Goal: Entertainment & Leisure: Consume media (video, audio)

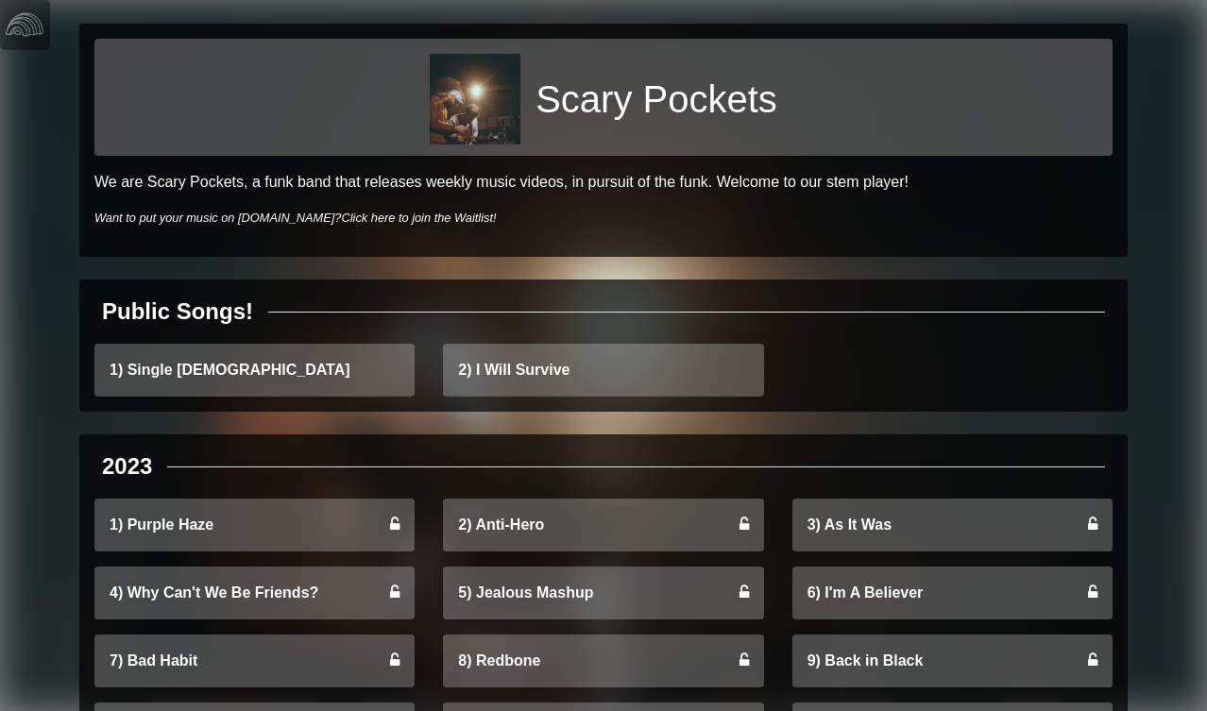
scroll to position [2, 0]
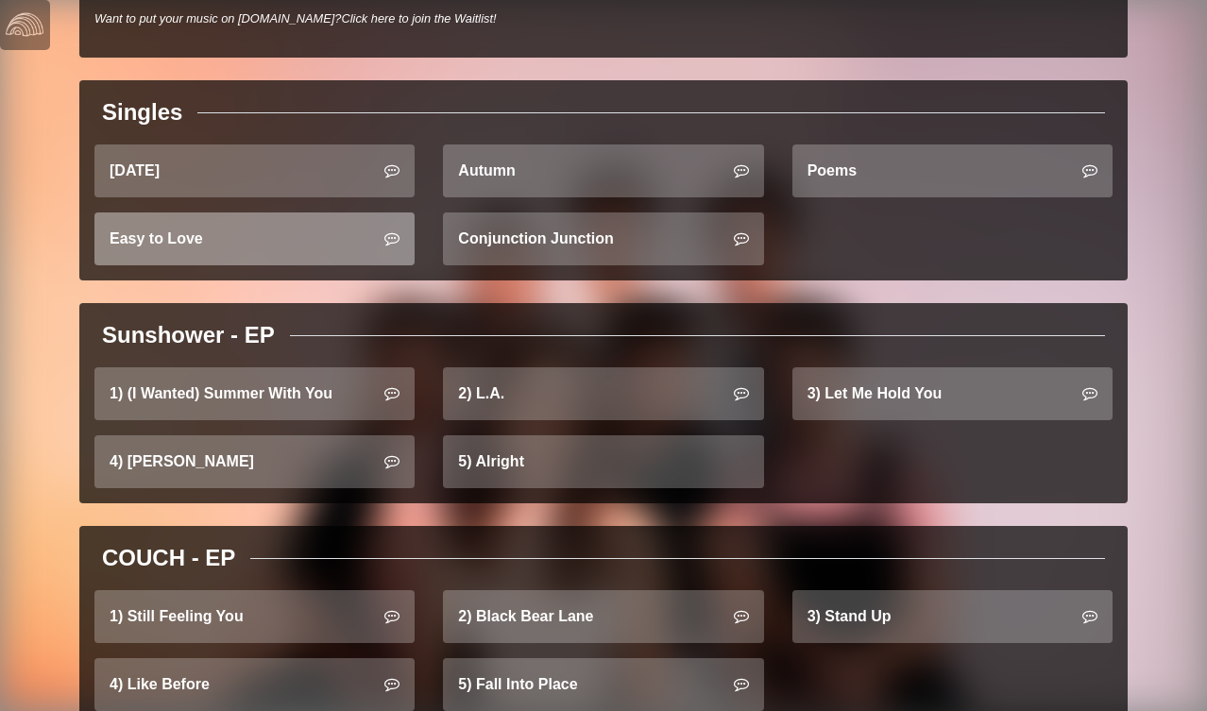
scroll to position [692, 0]
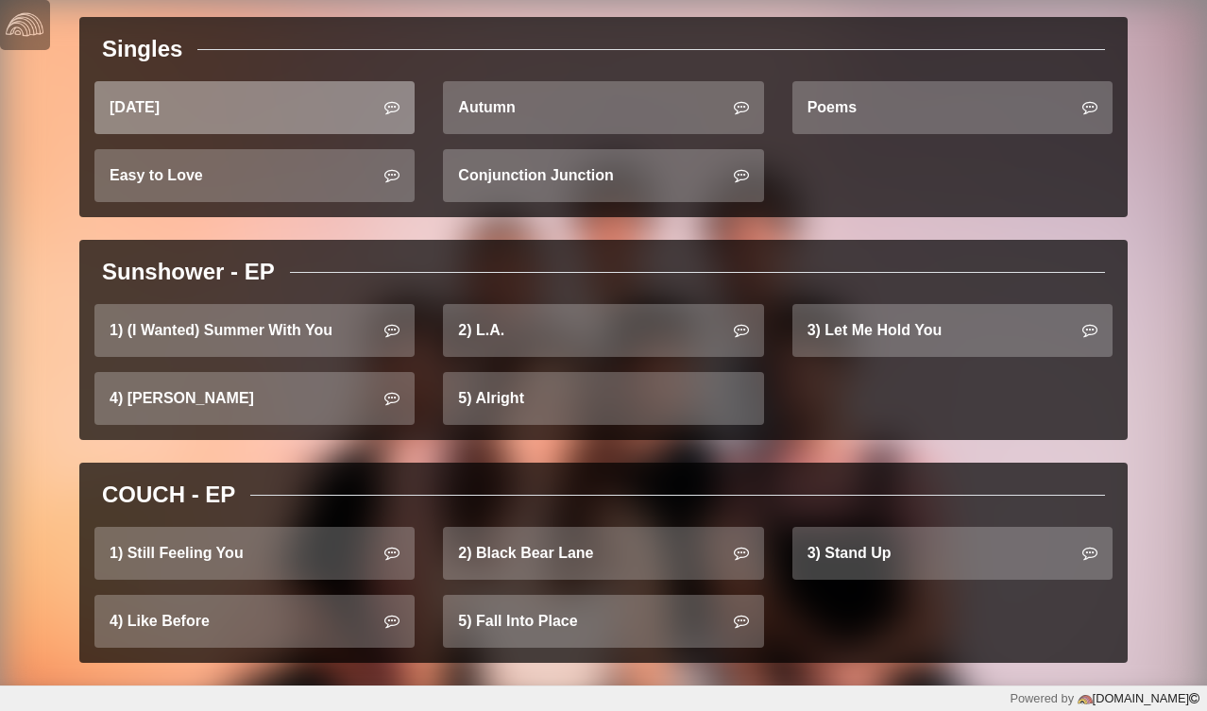
click at [272, 110] on link "Saturday" at bounding box center [254, 107] width 320 height 53
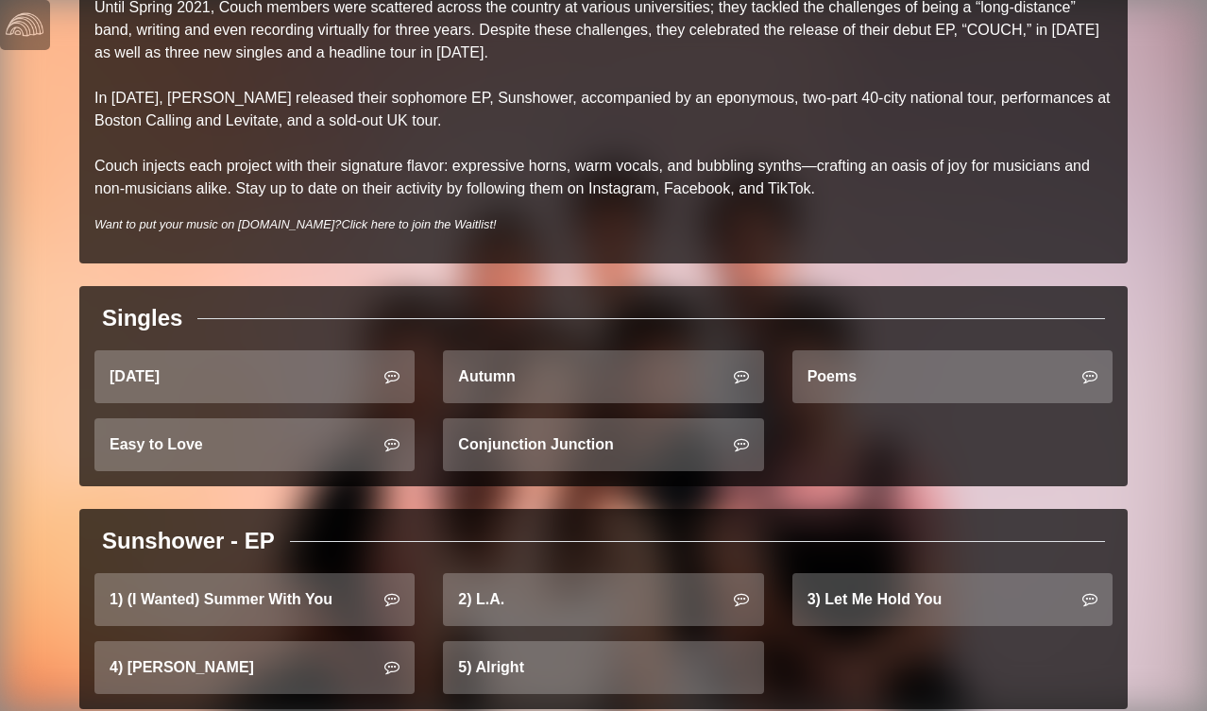
scroll to position [419, 0]
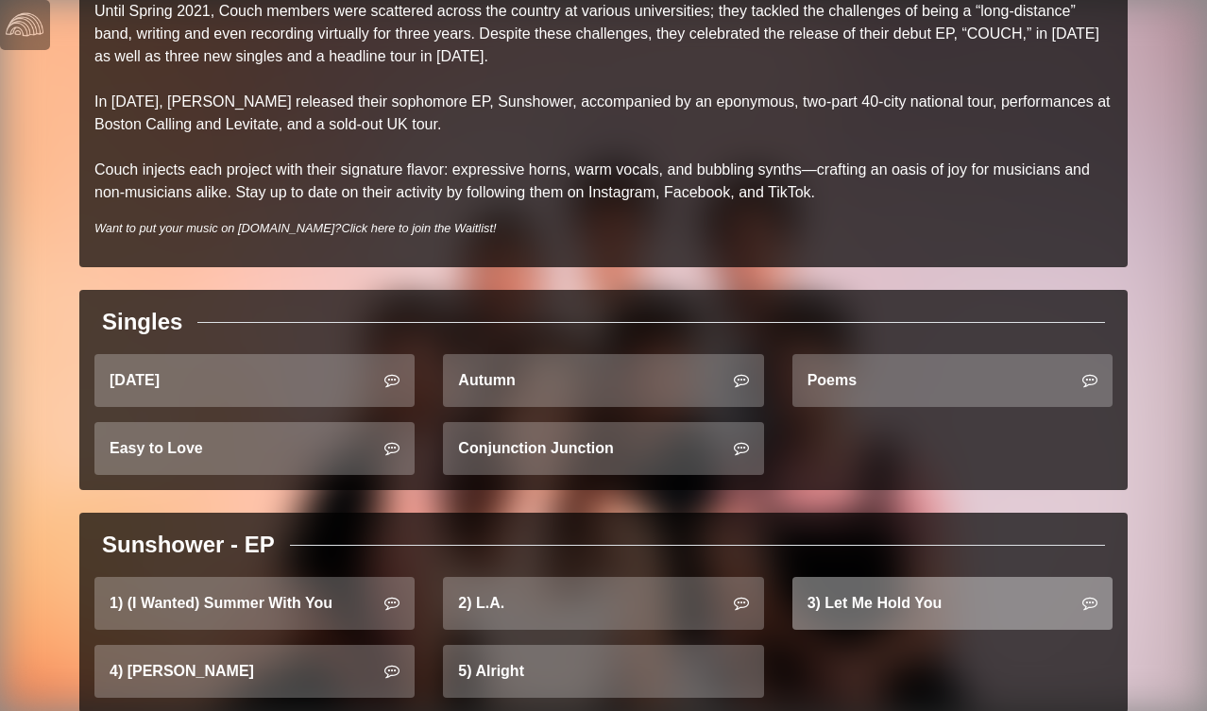
click at [902, 608] on link "3) Let Me Hold You" at bounding box center [953, 603] width 320 height 53
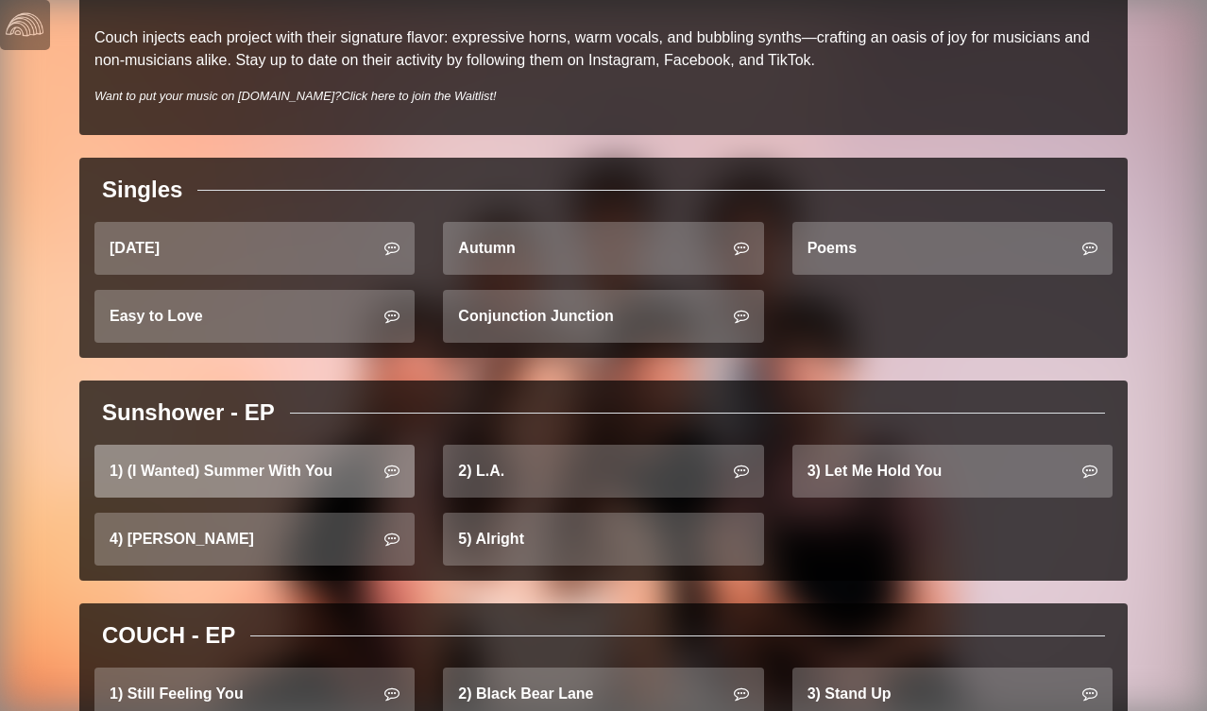
scroll to position [549, 0]
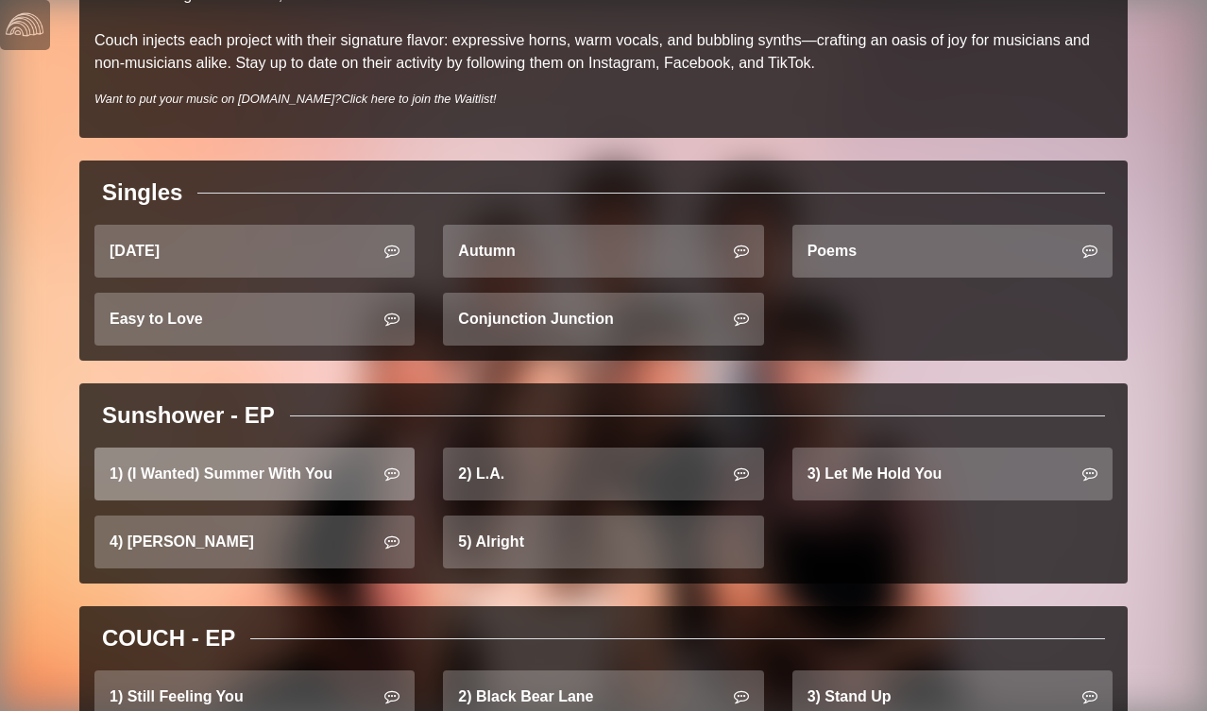
click at [277, 474] on link "1) (I Wanted) Summer With You" at bounding box center [254, 474] width 320 height 53
